Goal: Information Seeking & Learning: Learn about a topic

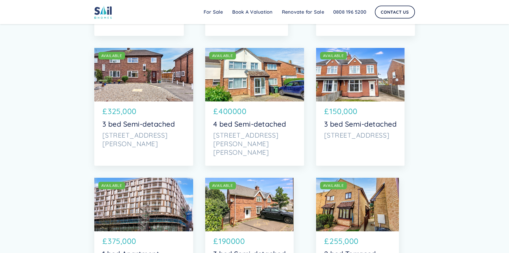
scroll to position [401, 0]
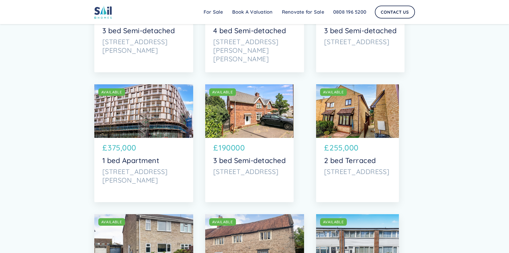
click at [250, 113] on div "SOLD AVAILABLE" at bounding box center [249, 110] width 89 height 53
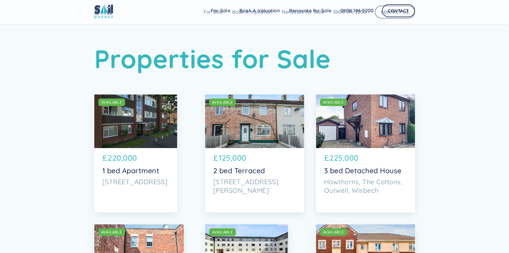
scroll to position [0, 0]
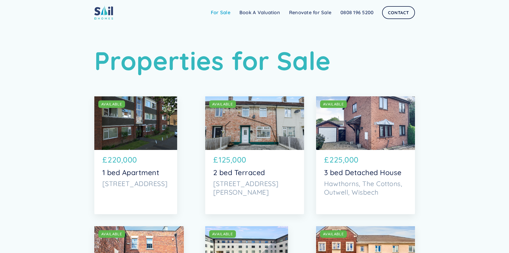
click at [217, 13] on link "For Sale" at bounding box center [220, 12] width 29 height 11
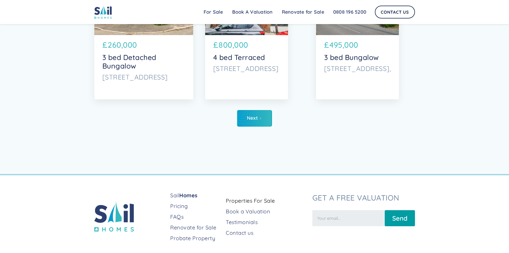
scroll to position [2775, 0]
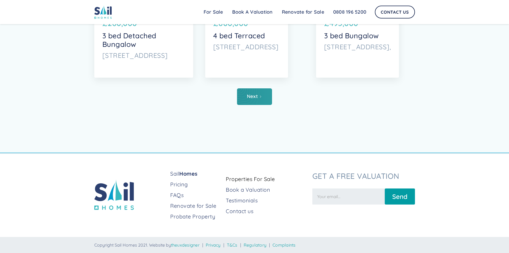
click at [259, 98] on link "Next" at bounding box center [254, 96] width 35 height 17
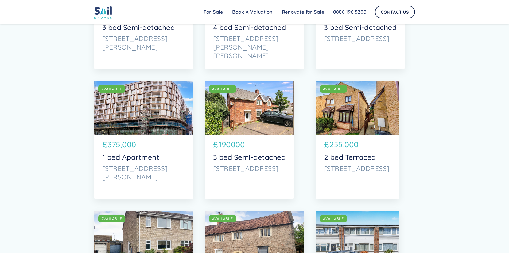
scroll to position [454, 0]
